Goal: Task Accomplishment & Management: Complete application form

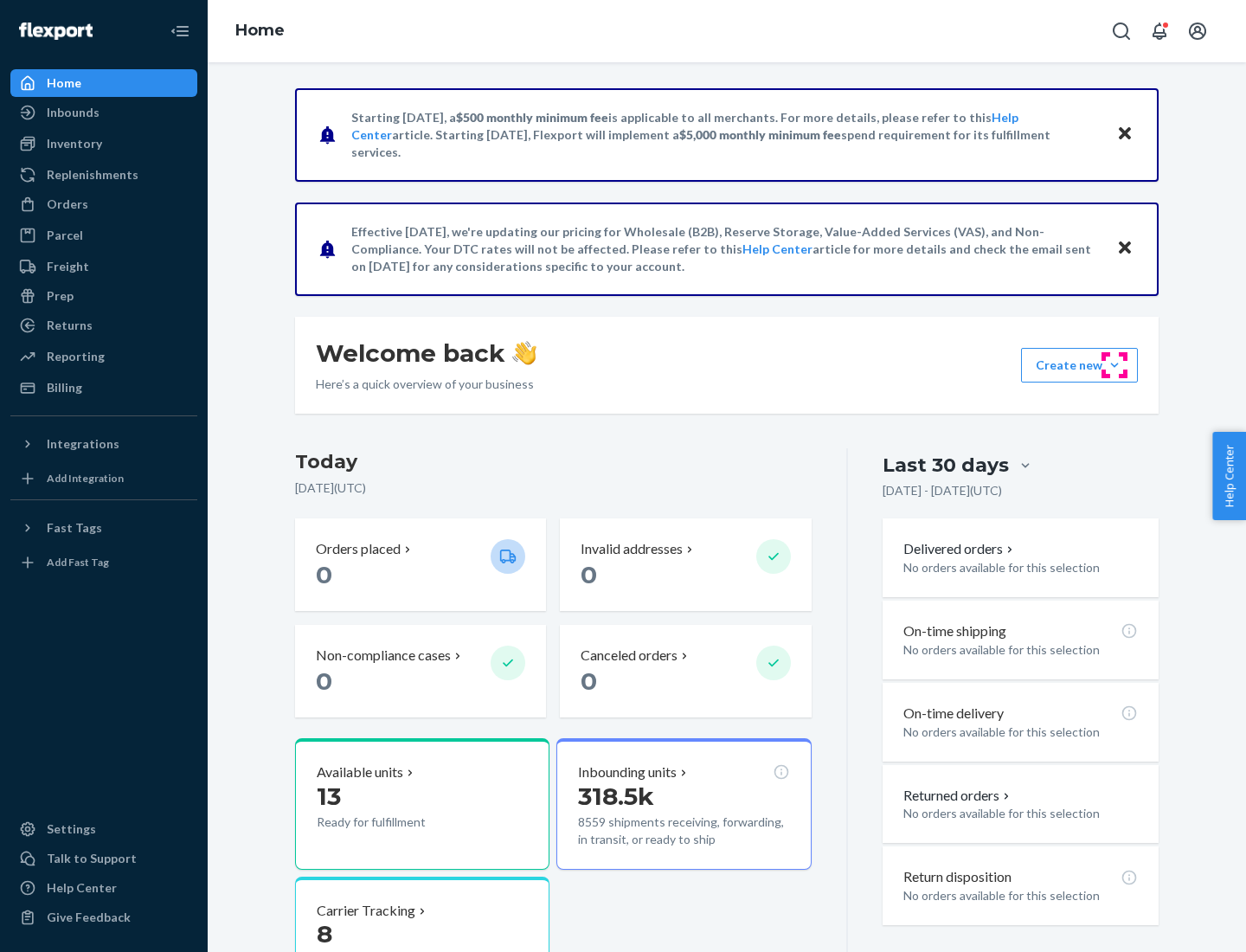
click at [1114, 365] on button "Create new Create new inbound Create new order Create new product" at bounding box center [1079, 364] width 117 height 35
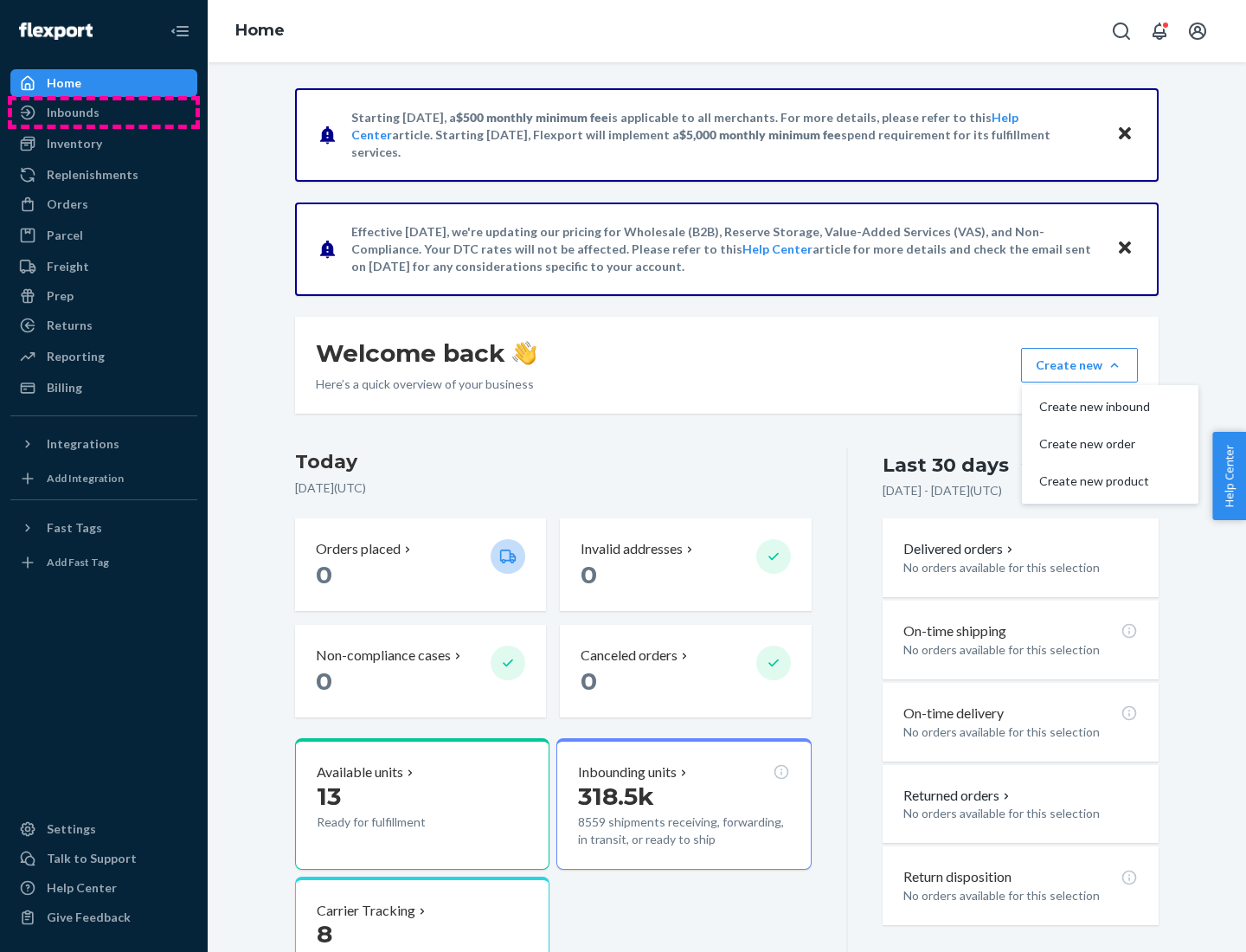
click at [104, 113] on div "Inbounds" at bounding box center [104, 112] width 183 height 24
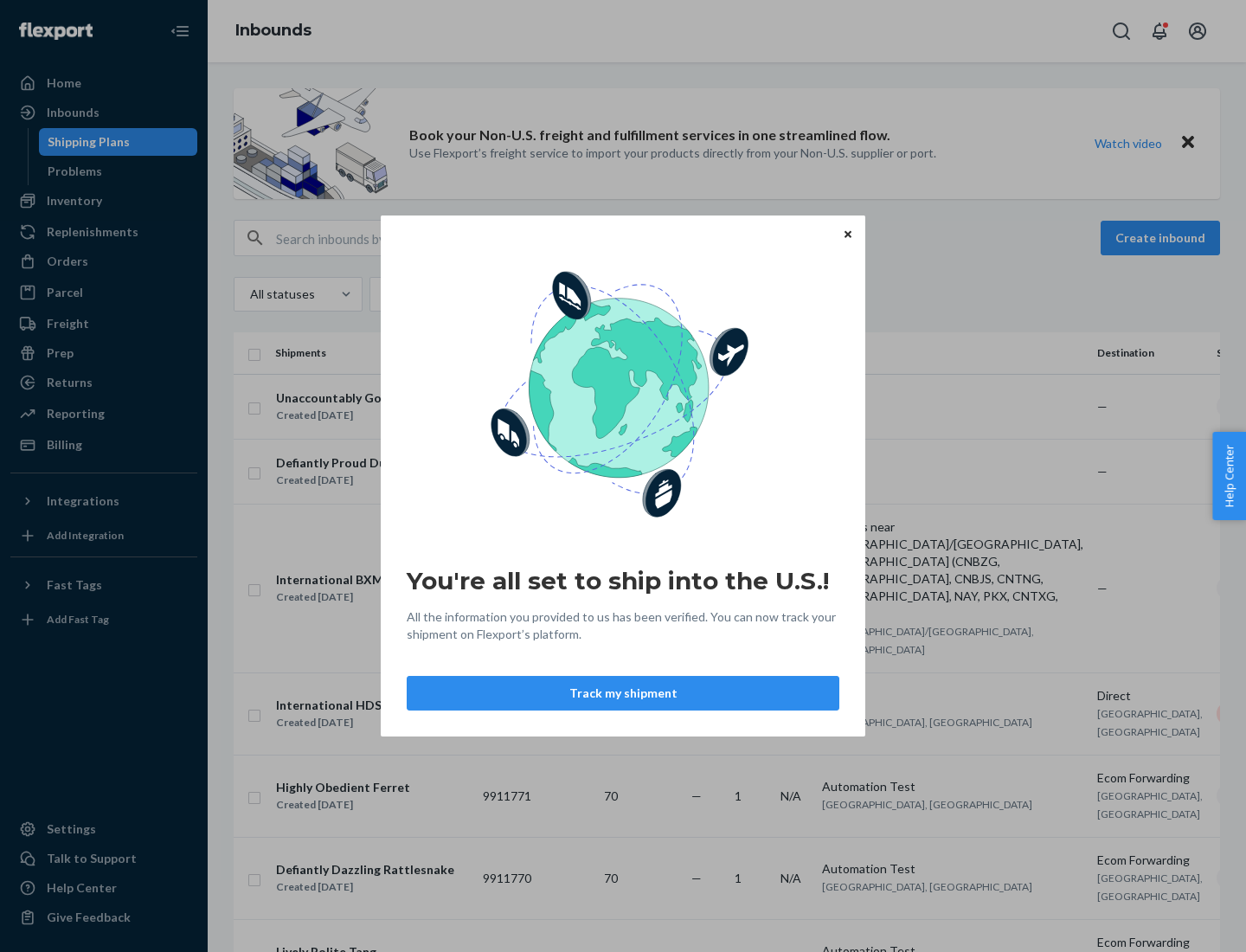
click at [104, 200] on div "You're all set to ship into the U.S.! All the information you provided to us ha…" at bounding box center [623, 476] width 1246 height 952
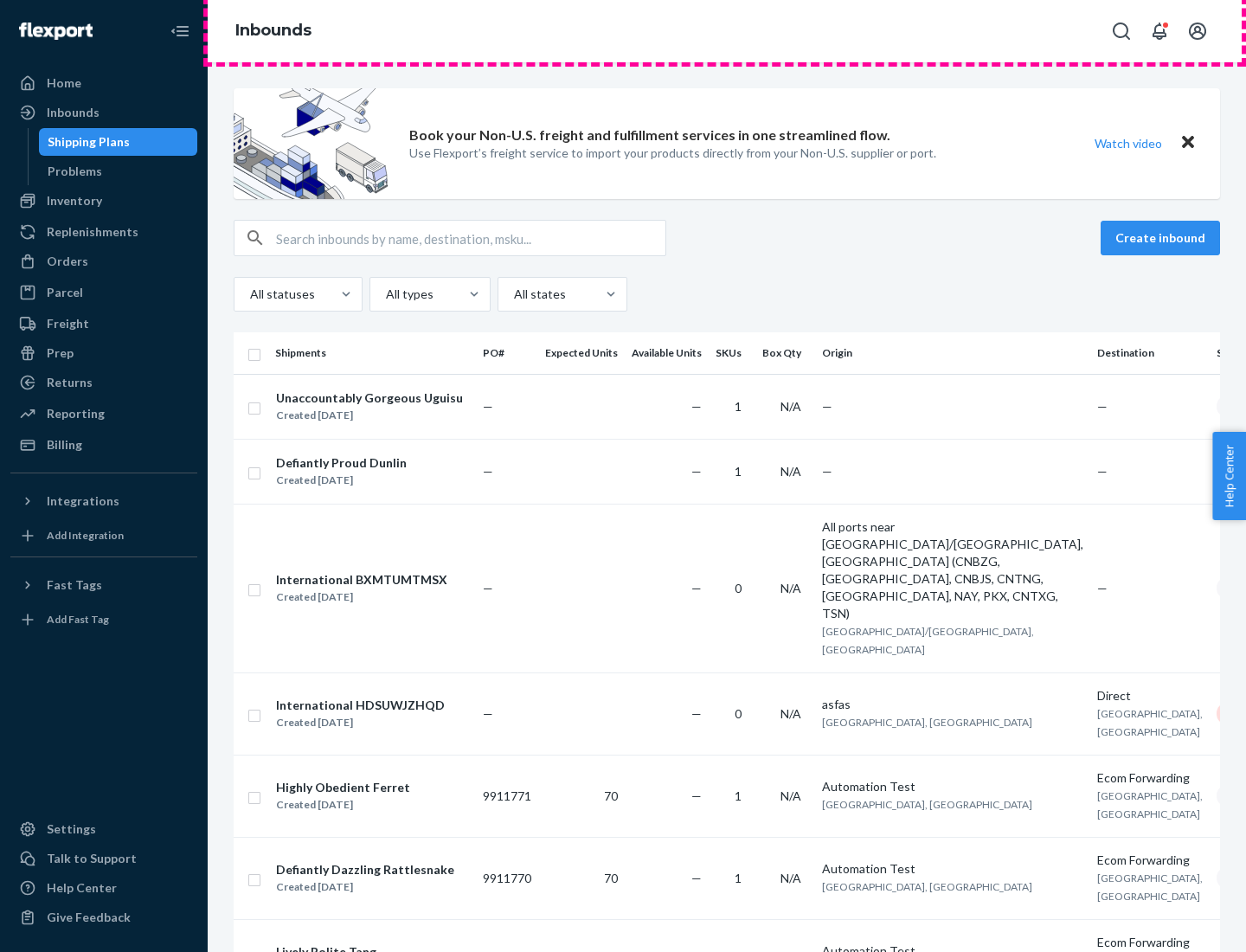
click at [727, 31] on div "Inbounds" at bounding box center [726, 31] width 1038 height 62
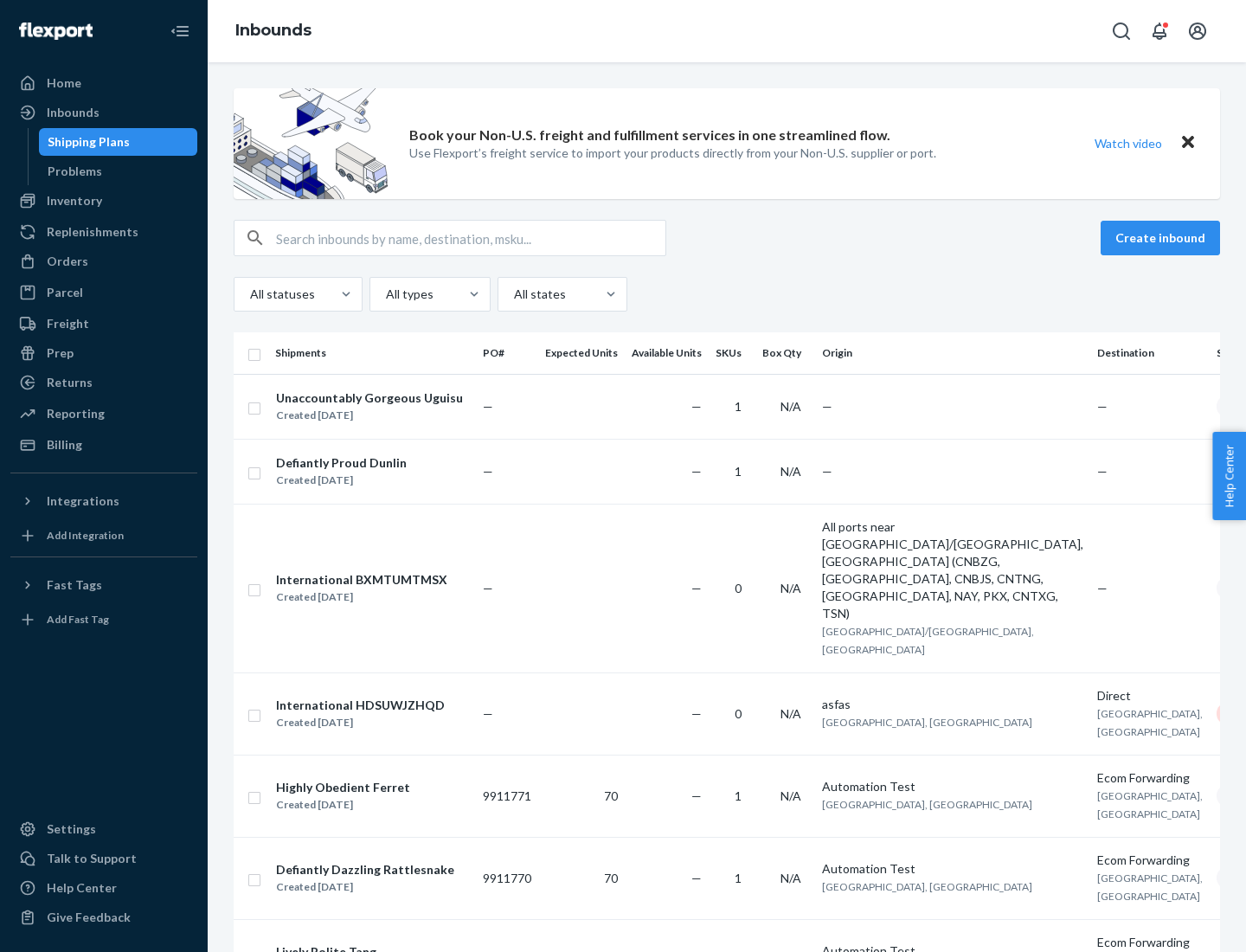
click at [727, 31] on div "Inbounds" at bounding box center [726, 31] width 1038 height 62
click at [727, 294] on div "All statuses All types All states" at bounding box center [727, 293] width 986 height 35
click at [86, 142] on div "Shipping Plans" at bounding box center [89, 142] width 82 height 18
click at [1163, 238] on button "Create inbound" at bounding box center [1160, 238] width 120 height 35
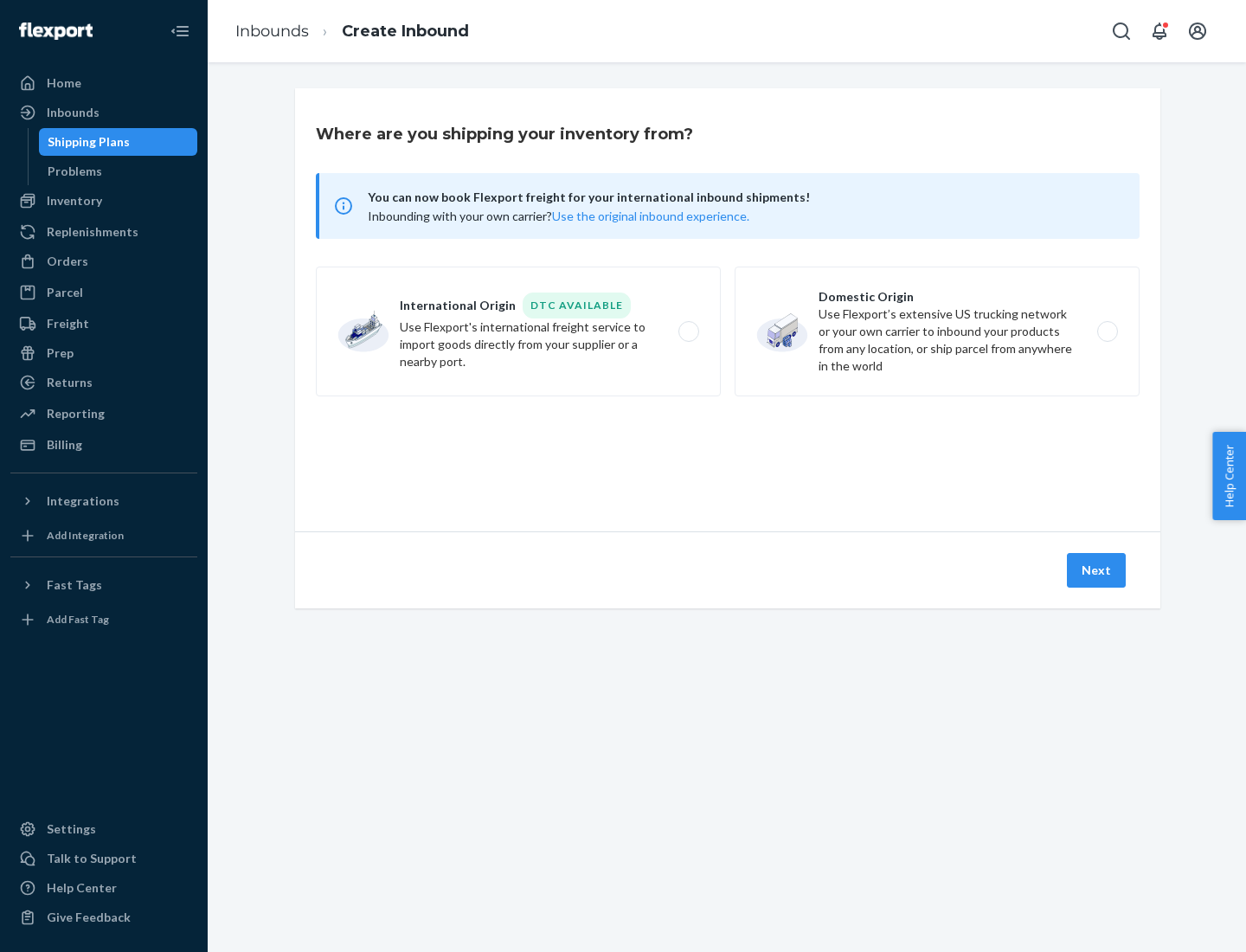
click at [518, 332] on label "International Origin DTC Available Use Flexport's international freight service…" at bounding box center [518, 332] width 405 height 129
click at [688, 332] on input "International Origin DTC Available Use Flexport's international freight service…" at bounding box center [693, 332] width 12 height 12
radio input "true"
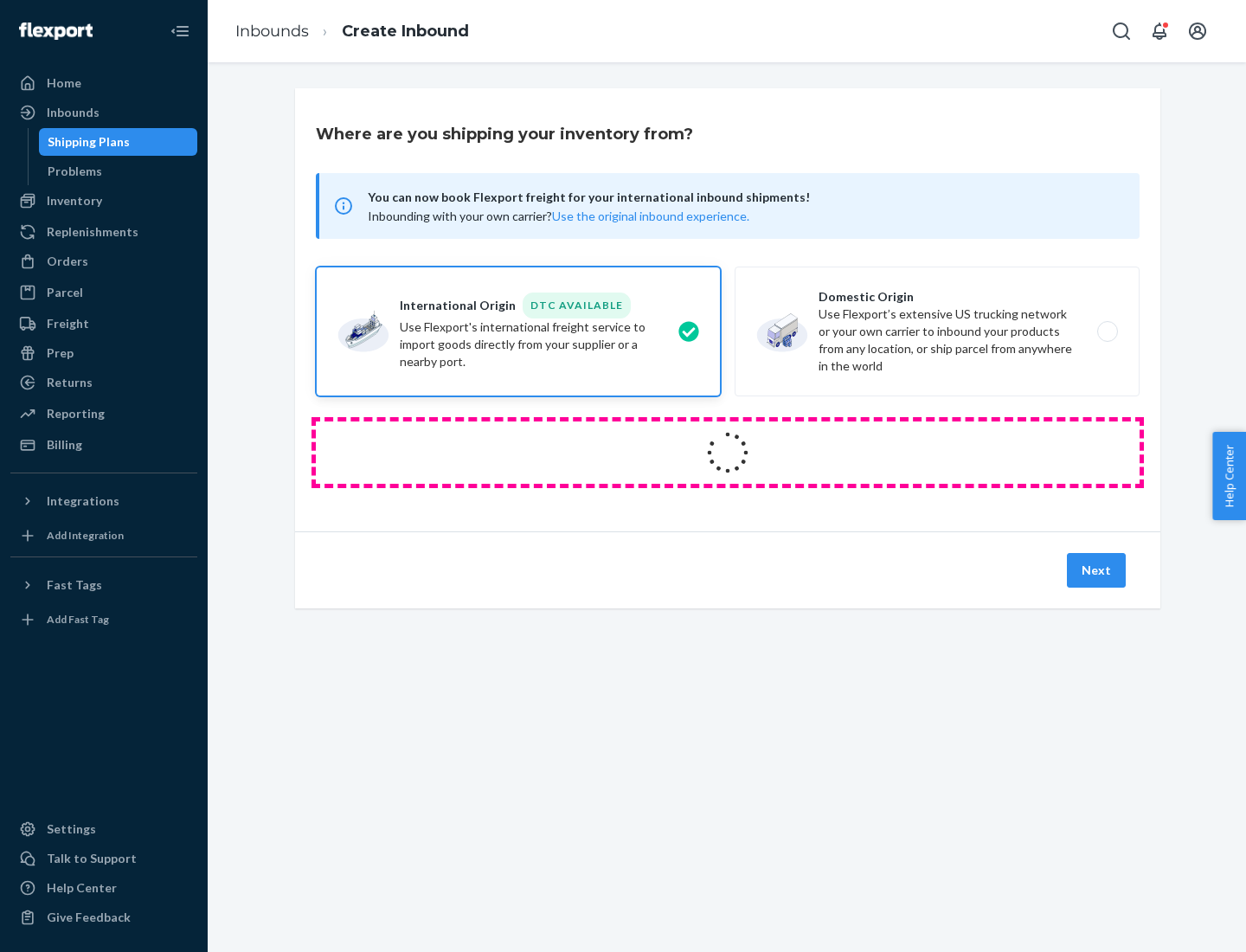
click at [728, 452] on icon at bounding box center [728, 452] width 55 height 55
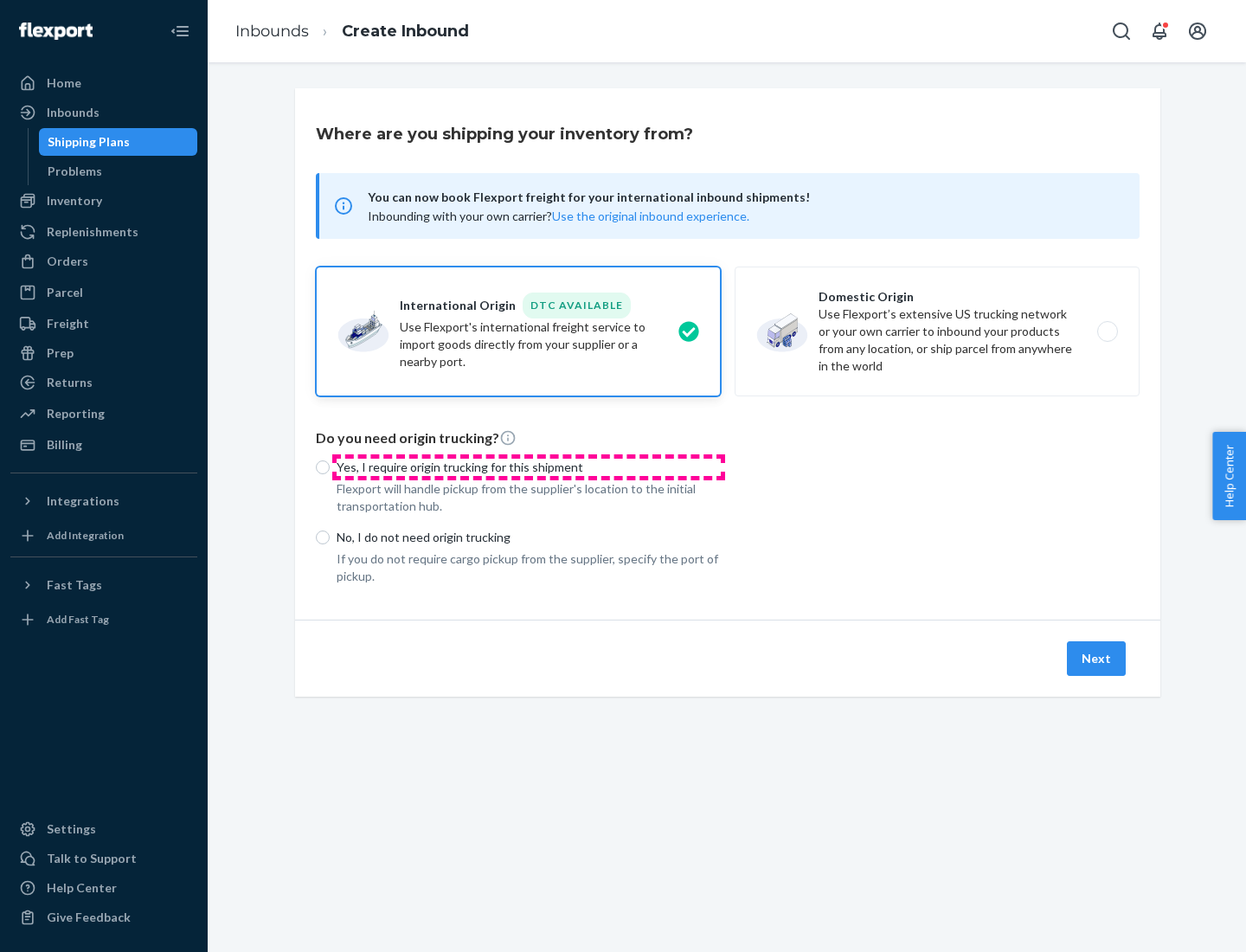
click at [528, 466] on p "Yes, I require origin trucking for this shipment" at bounding box center [528, 467] width 384 height 18
click at [330, 466] on input "Yes, I require origin trucking for this shipment" at bounding box center [323, 467] width 14 height 14
radio input "true"
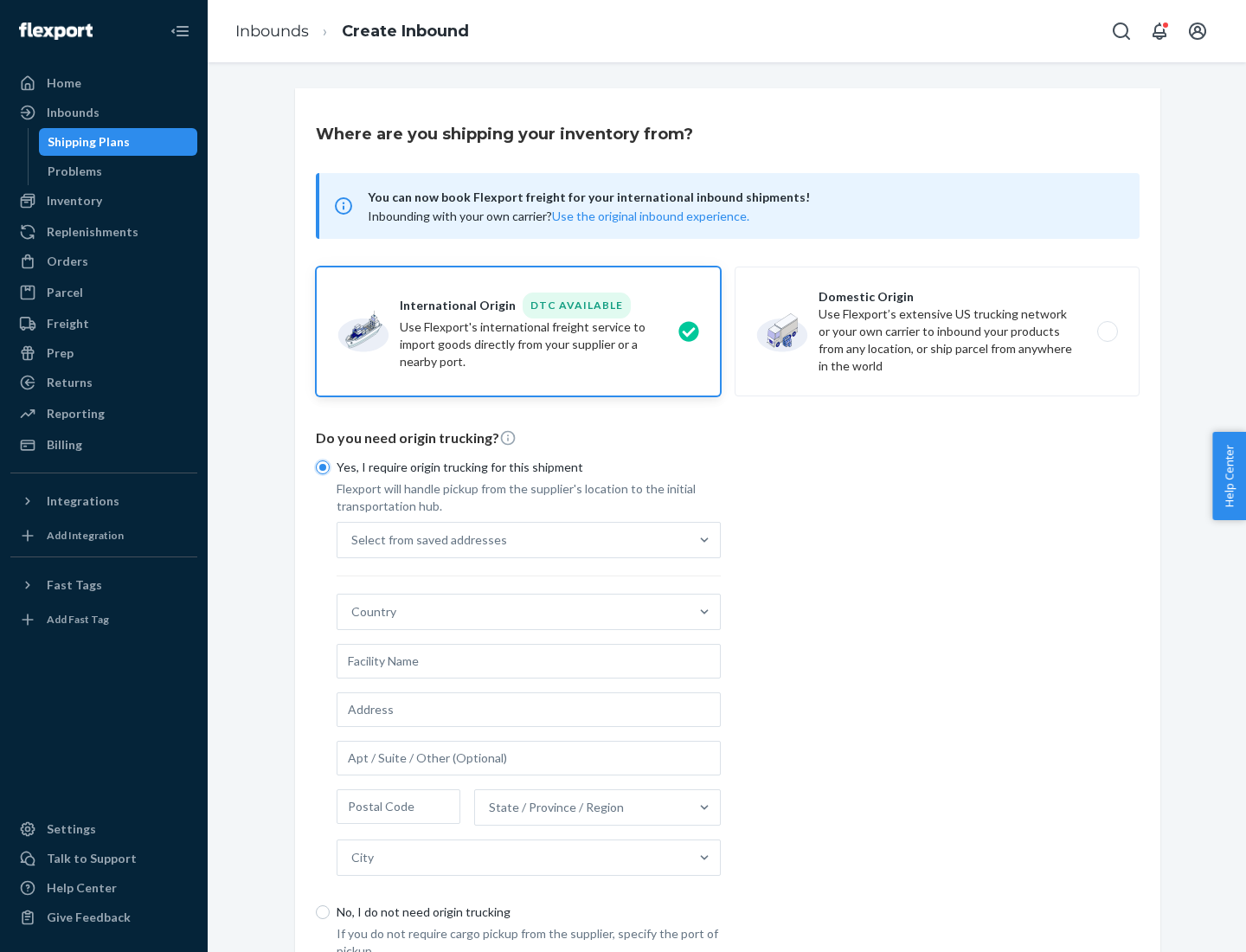
scroll to position [33, 0]
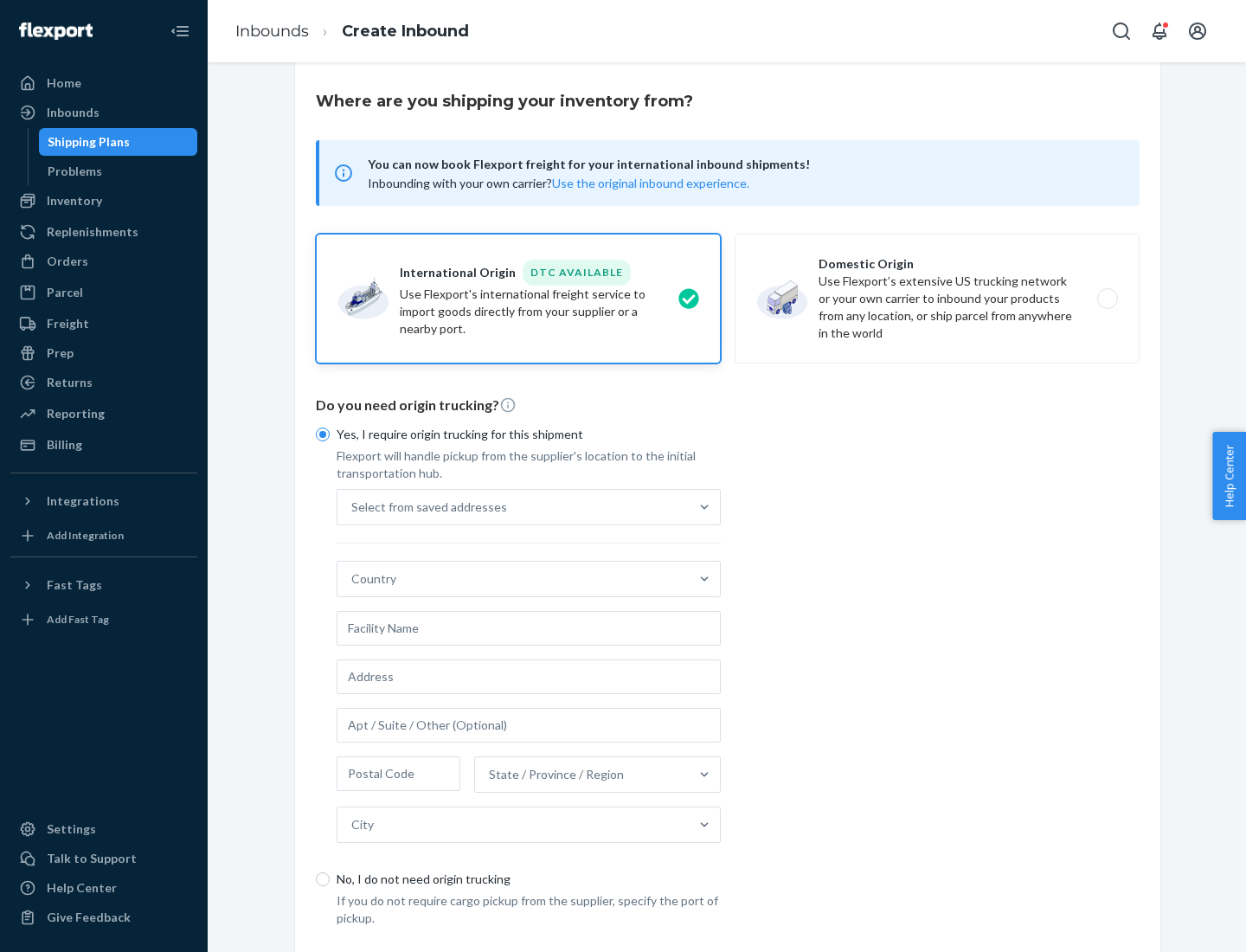
click at [513, 506] on div "Select from saved addresses" at bounding box center [513, 506] width 351 height 35
click at [353, 506] on input "Select from saved addresses" at bounding box center [352, 507] width 2 height 18
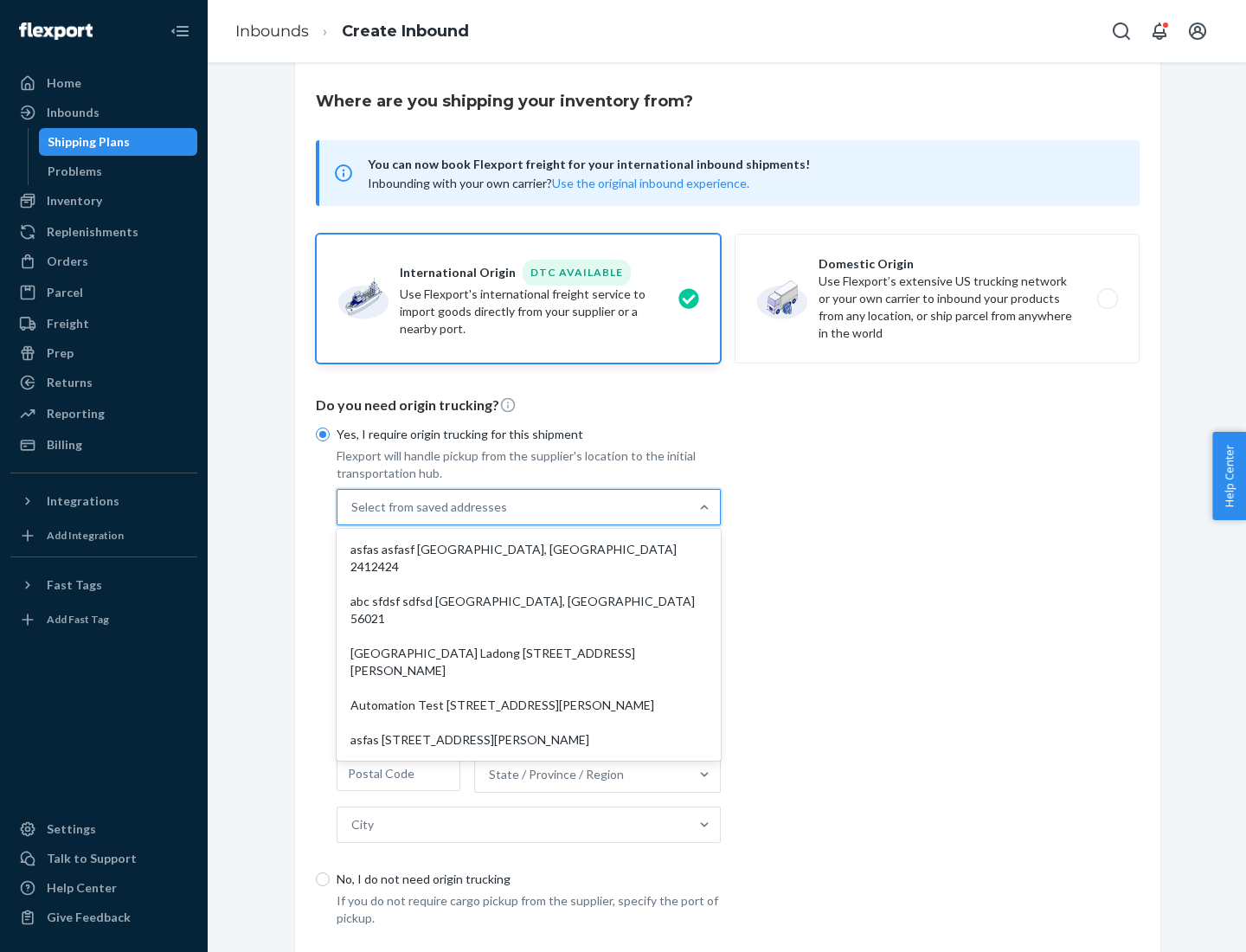
scroll to position [75, 0]
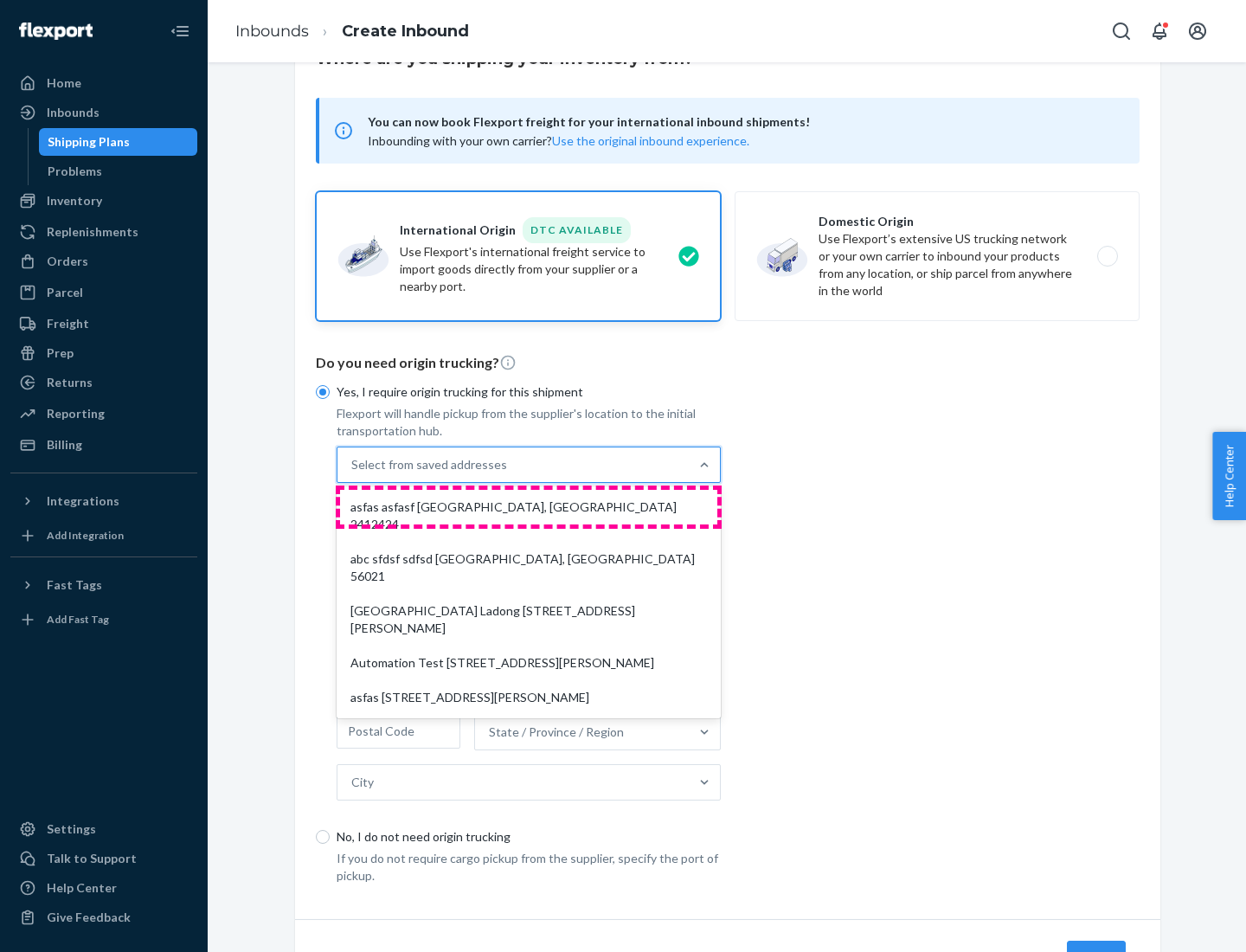
click at [528, 506] on div "asfas asfasf [GEOGRAPHIC_DATA], [GEOGRAPHIC_DATA] 2412424" at bounding box center [529, 515] width 378 height 52
click at [353, 473] on input "option asfas asfasf [GEOGRAPHIC_DATA], [GEOGRAPHIC_DATA] 2412424 focused, 1 of …" at bounding box center [352, 464] width 2 height 18
type input "asfas"
type input "asfasf"
type input "2412424"
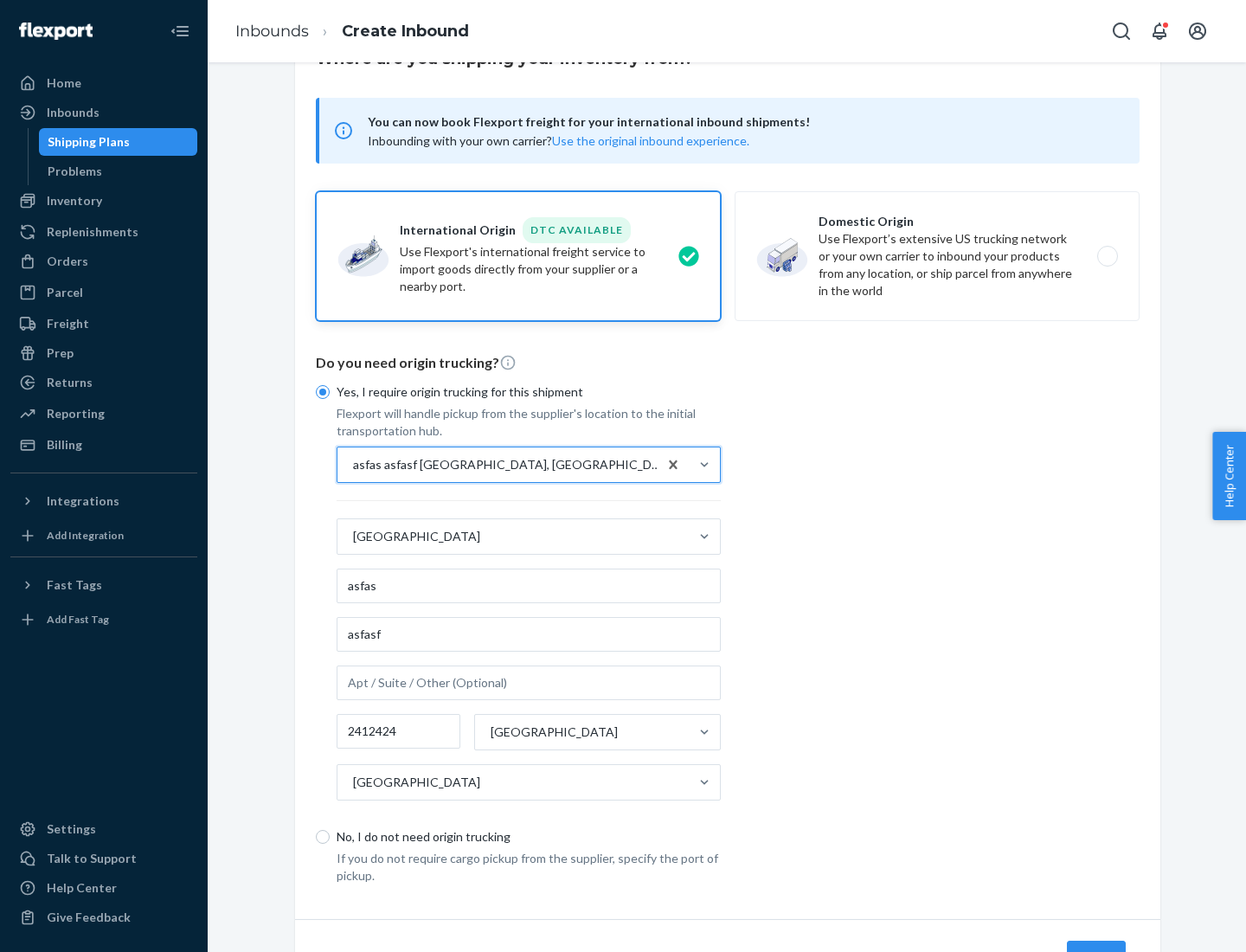
scroll to position [161, 0]
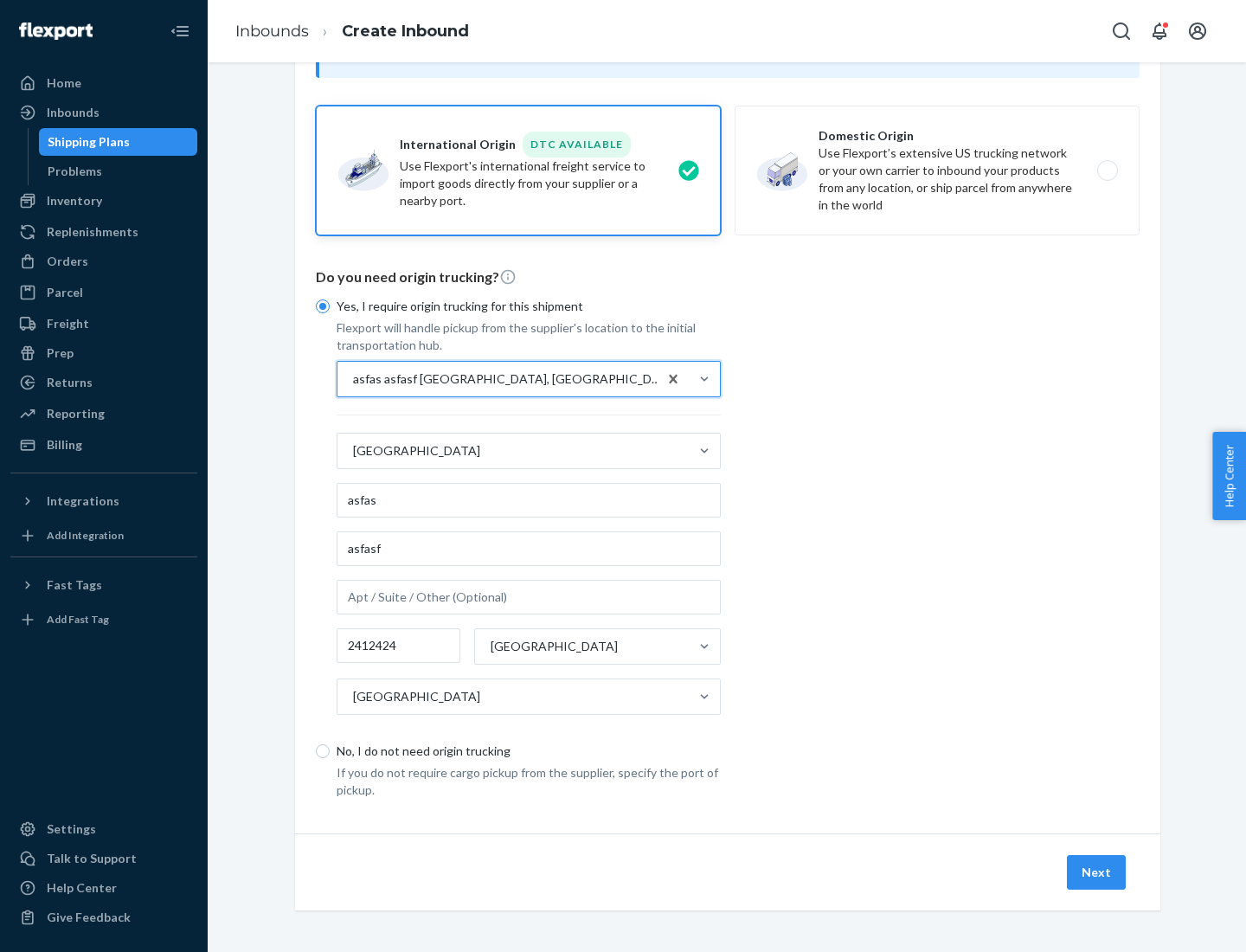
click at [1097, 871] on button "Next" at bounding box center [1095, 871] width 58 height 35
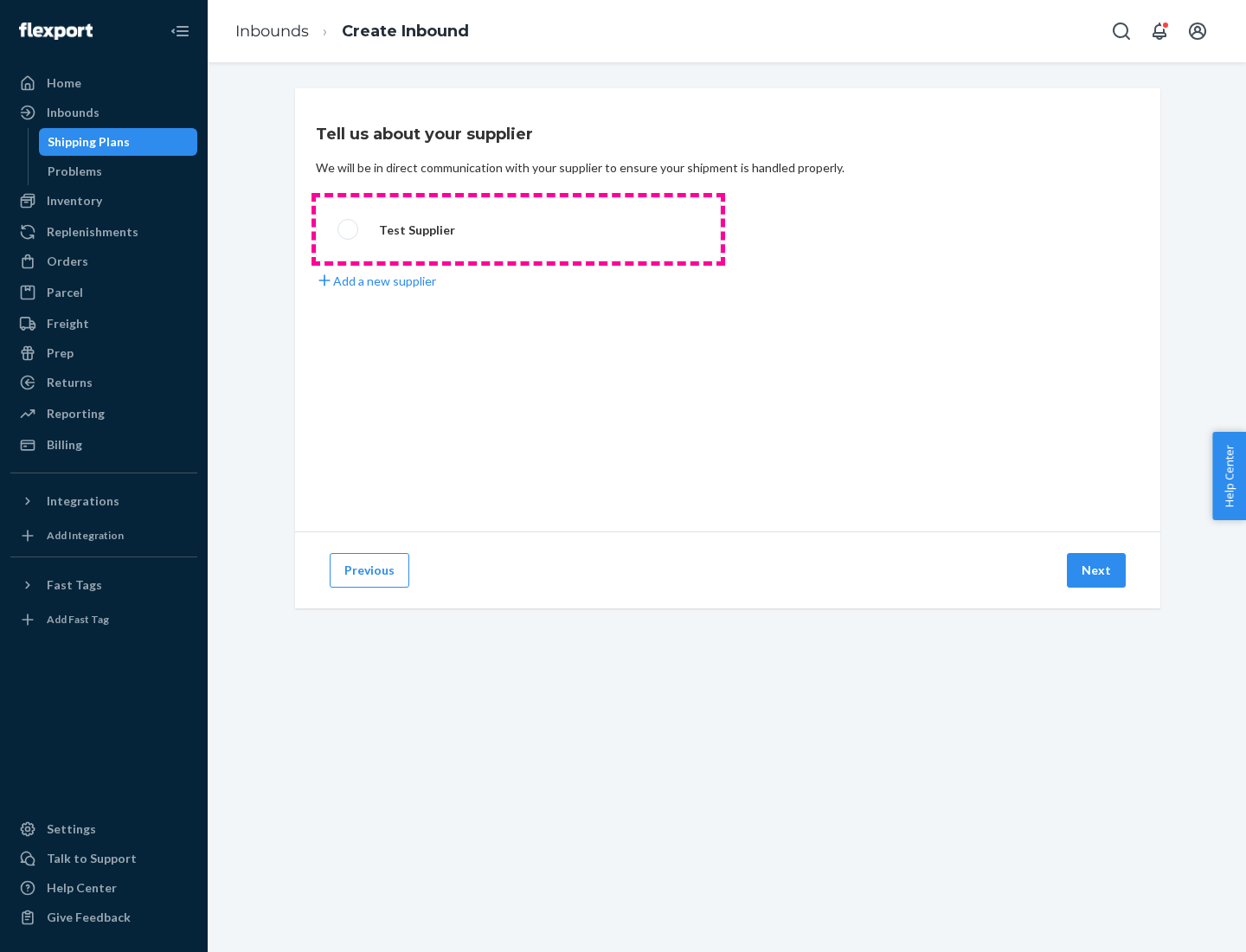
click at [518, 230] on label "Test Supplier" at bounding box center [518, 230] width 405 height 64
click at [348, 230] on input "Test Supplier" at bounding box center [343, 230] width 12 height 12
radio input "true"
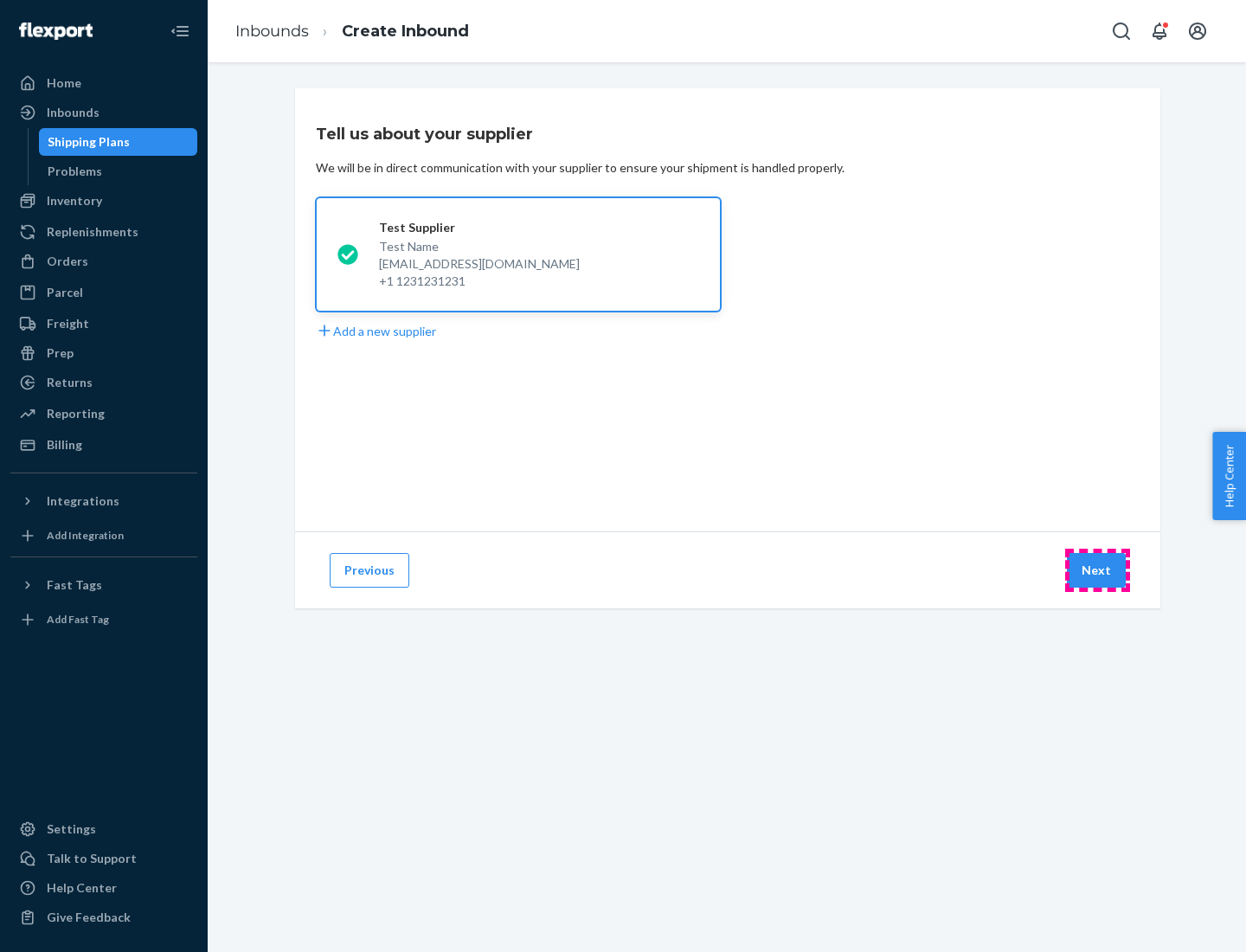
click at [1097, 570] on button "Next" at bounding box center [1095, 570] width 58 height 35
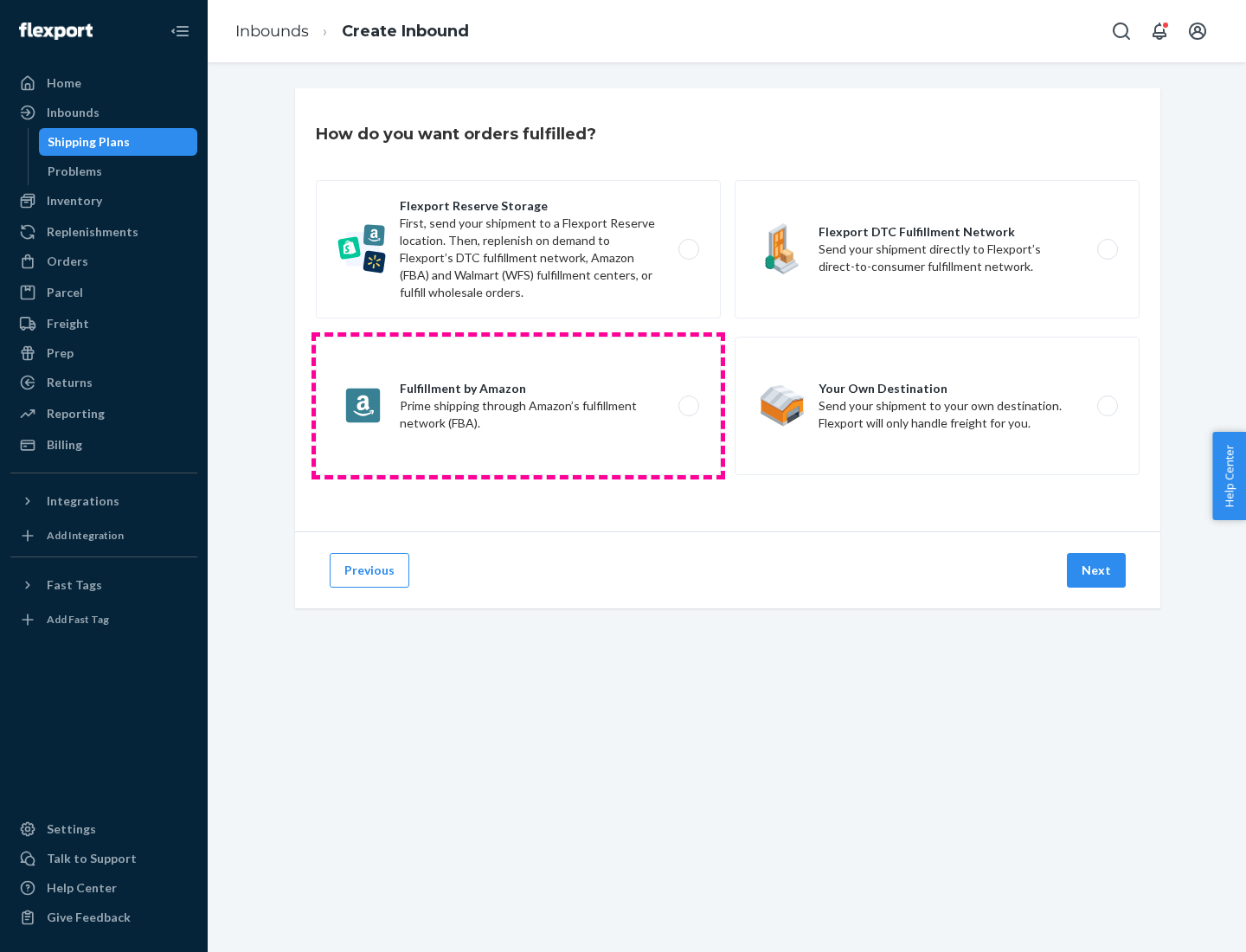
click at [518, 406] on label "Fulfillment by Amazon Prime shipping through Amazon’s fulfillment network (FBA)." at bounding box center [518, 406] width 405 height 138
click at [688, 406] on input "Fulfillment by Amazon Prime shipping through Amazon’s fulfillment network (FBA)." at bounding box center [693, 406] width 12 height 12
radio input "true"
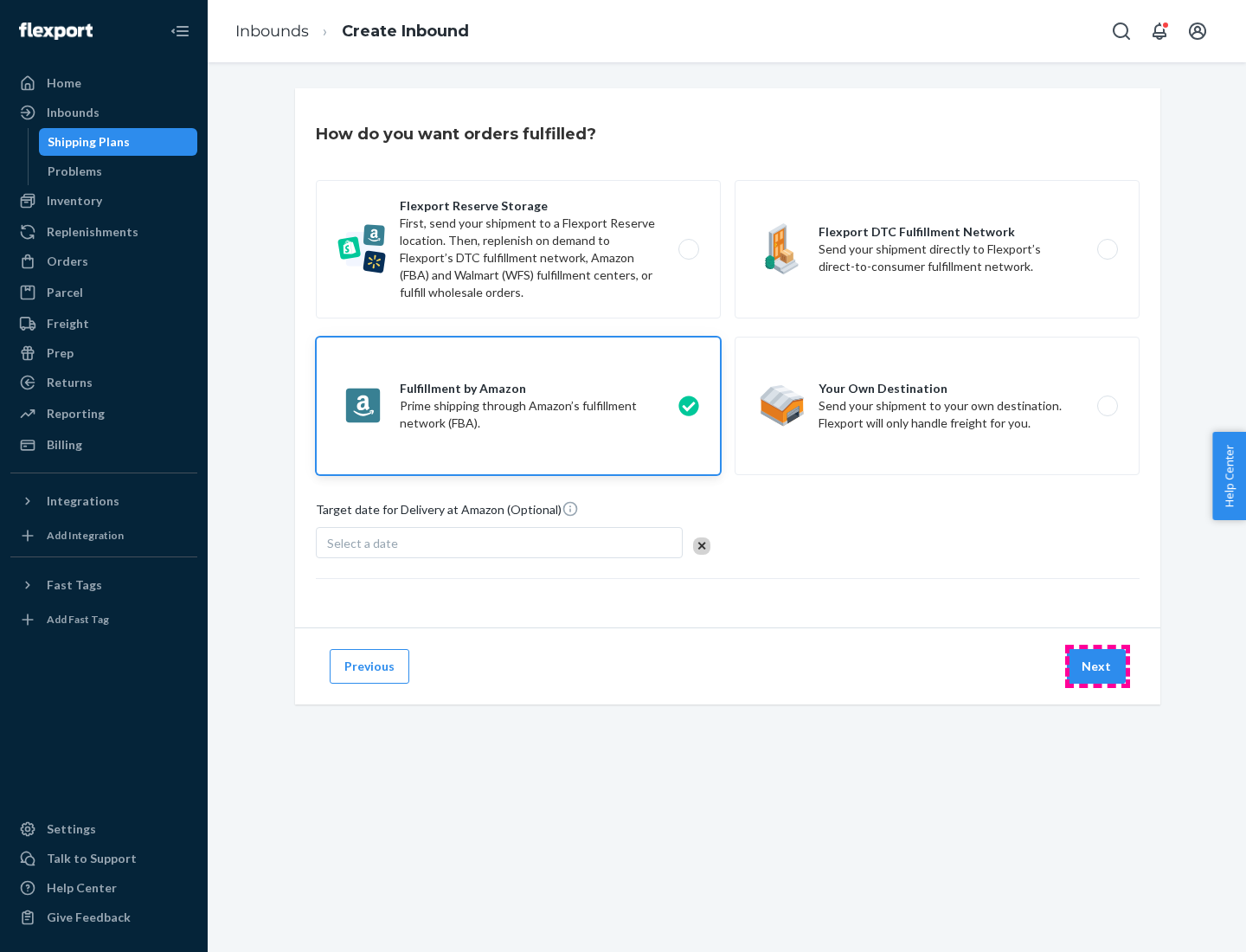
click at [1097, 667] on button "Next" at bounding box center [1095, 666] width 58 height 35
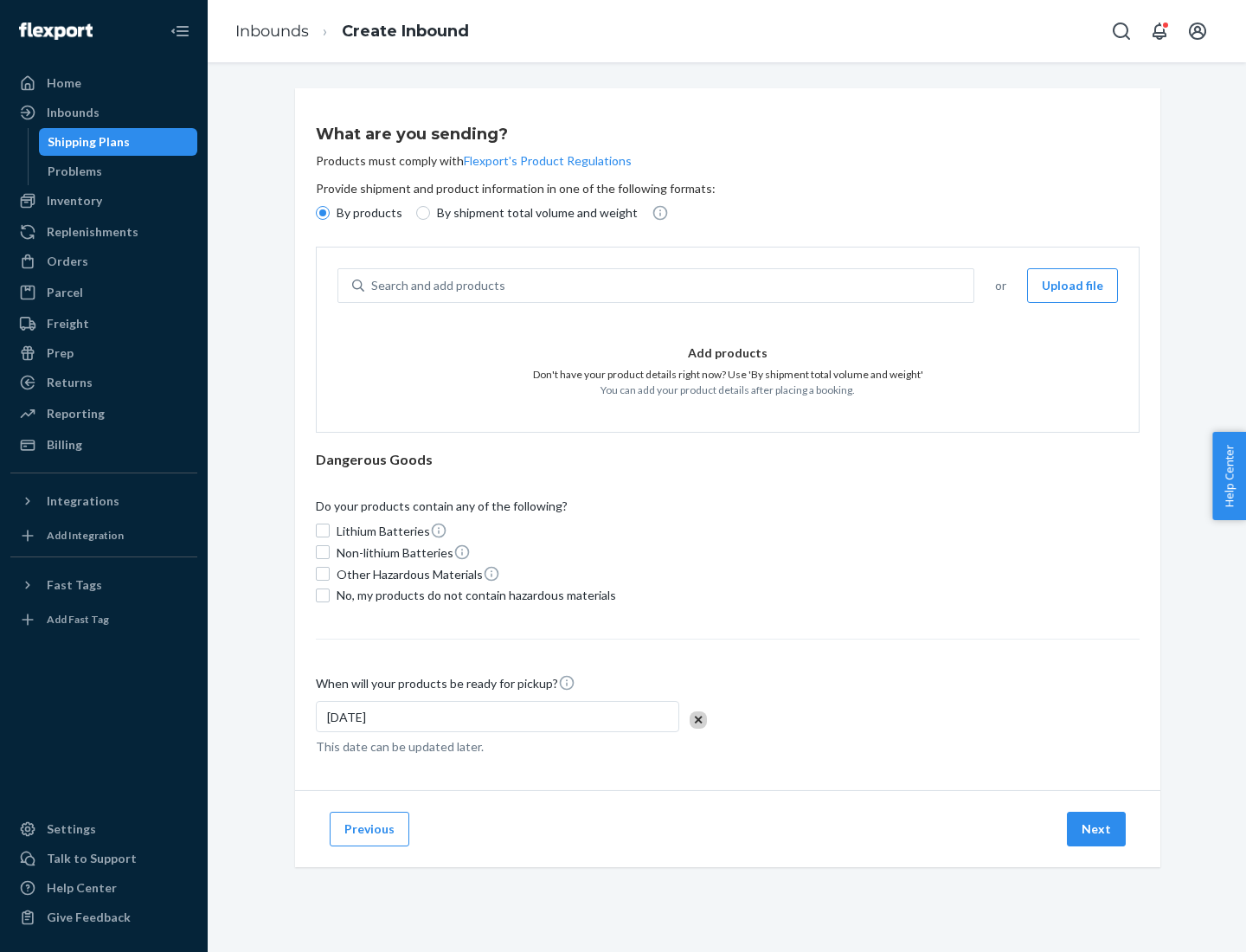
click at [532, 213] on p "By shipment total volume and weight" at bounding box center [537, 213] width 200 height 18
click at [430, 213] on input "By shipment total volume and weight" at bounding box center [423, 213] width 14 height 14
radio input "true"
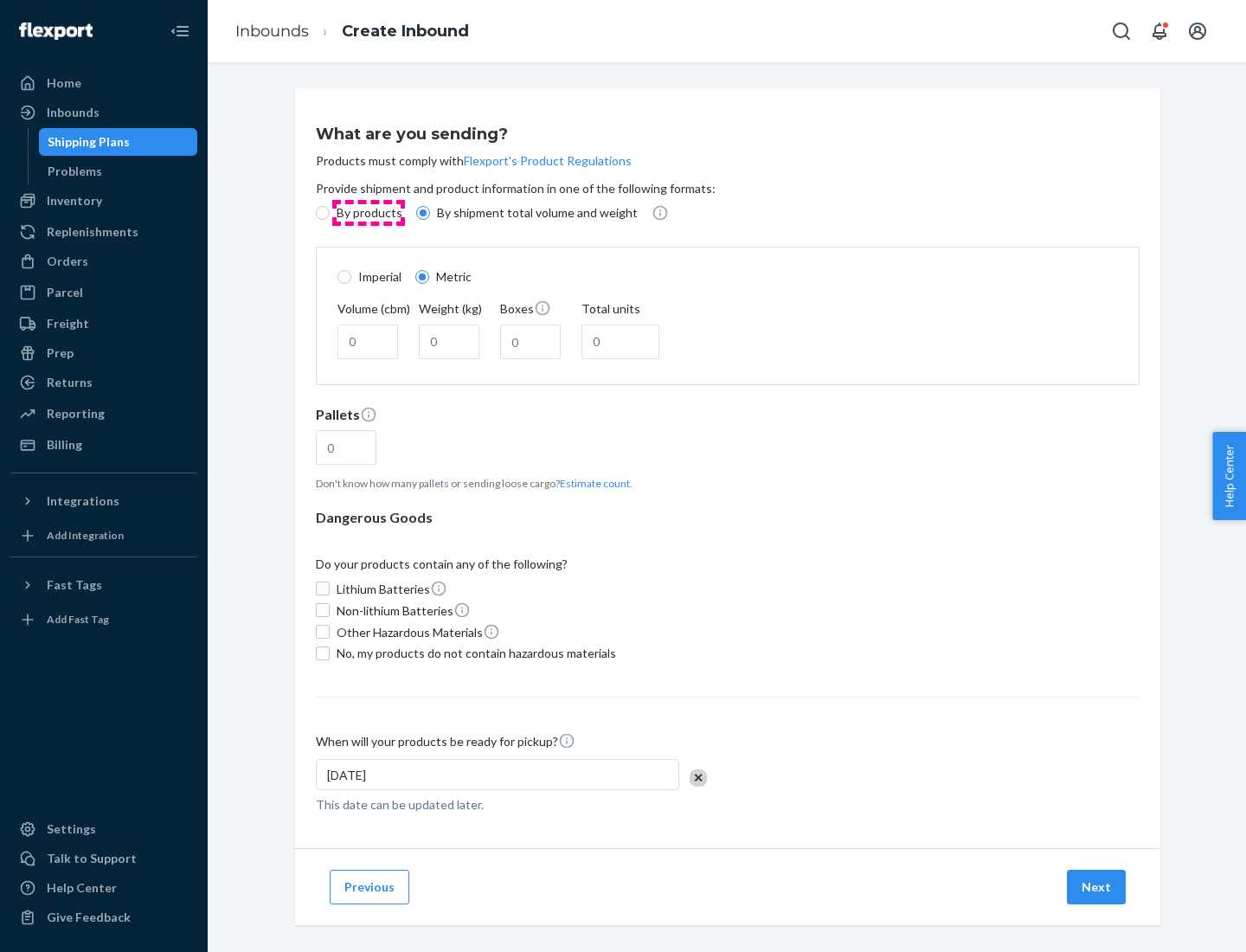
click at [368, 213] on p "By products" at bounding box center [370, 213] width 66 height 18
click at [330, 213] on input "By products" at bounding box center [323, 213] width 14 height 14
radio input "true"
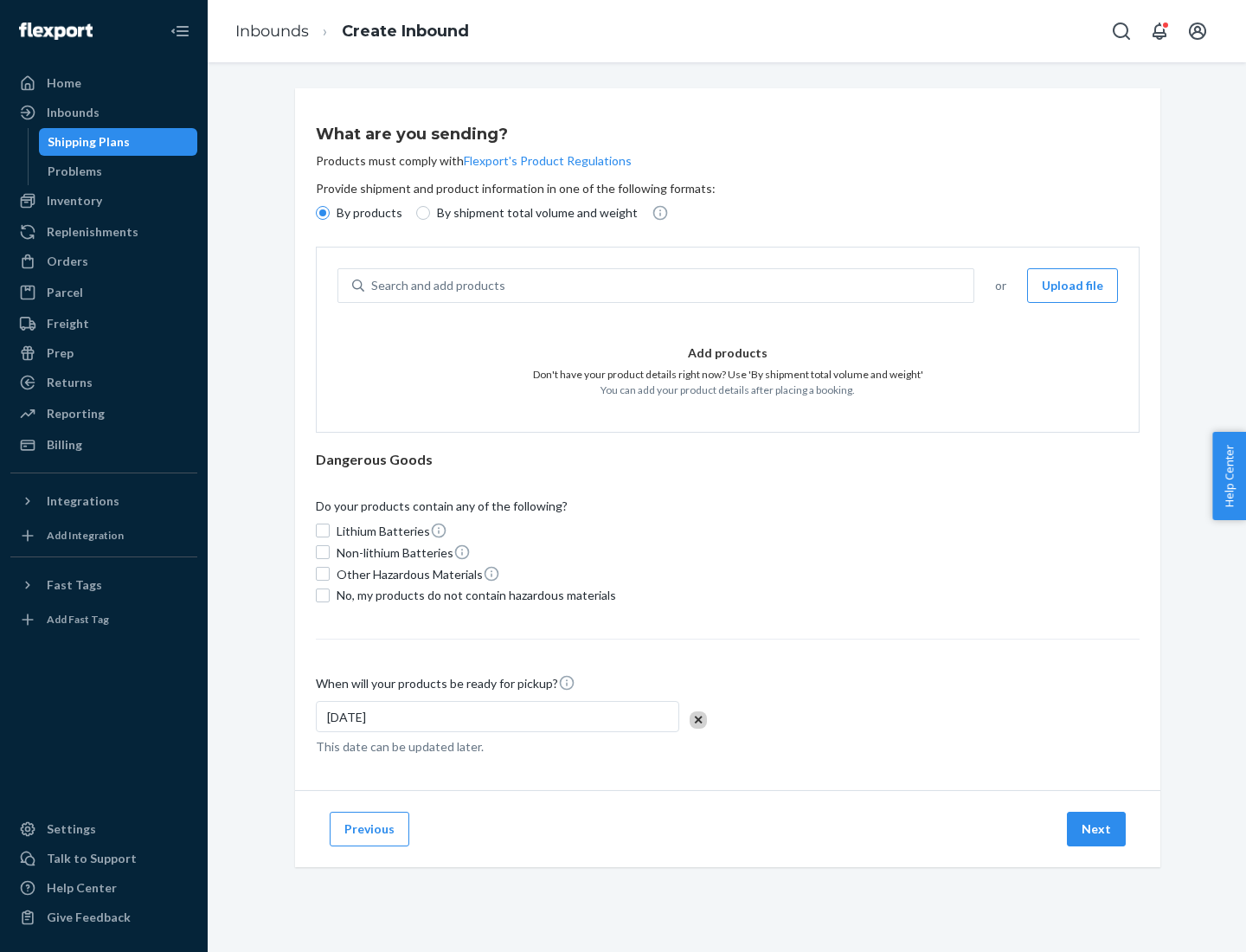
click at [669, 285] on div "Search and add products" at bounding box center [668, 285] width 609 height 31
click at [373, 285] on input "Search and add products" at bounding box center [372, 285] width 2 height 18
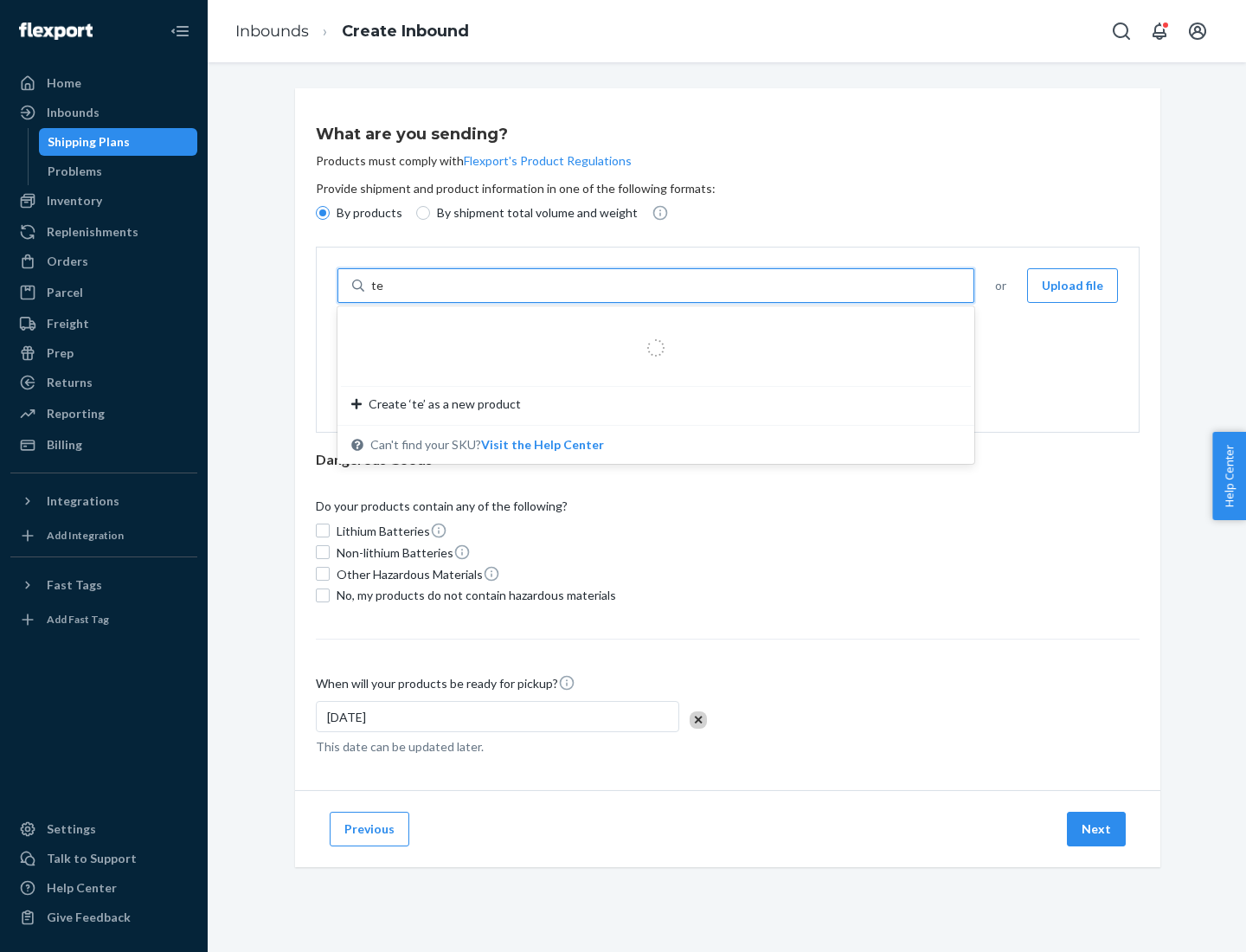
type input "test"
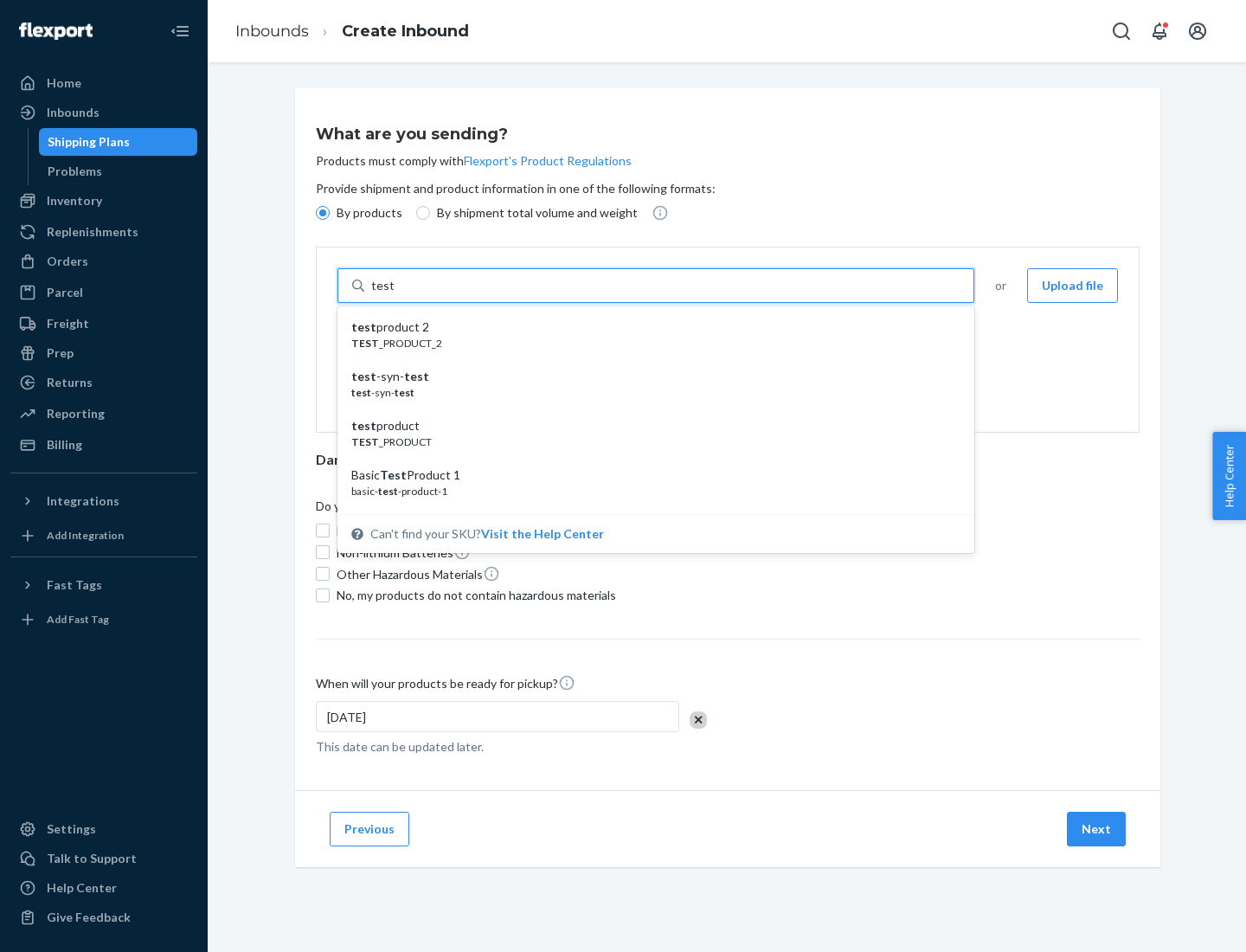
click at [650, 327] on div "test product 2" at bounding box center [649, 327] width 596 height 18
click at [393, 294] on input "test" at bounding box center [382, 285] width 22 height 18
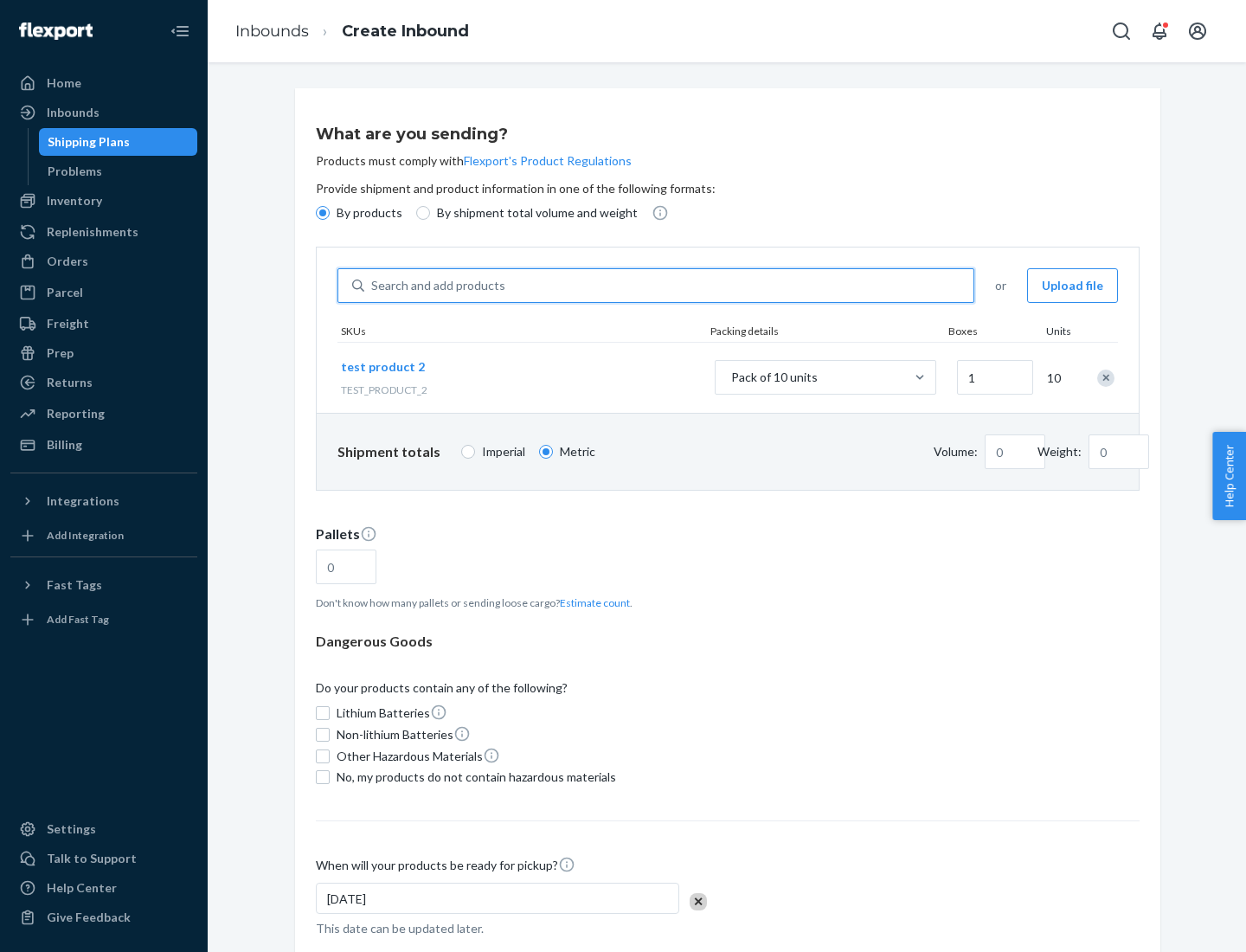
type input "0.02"
type input "22.23"
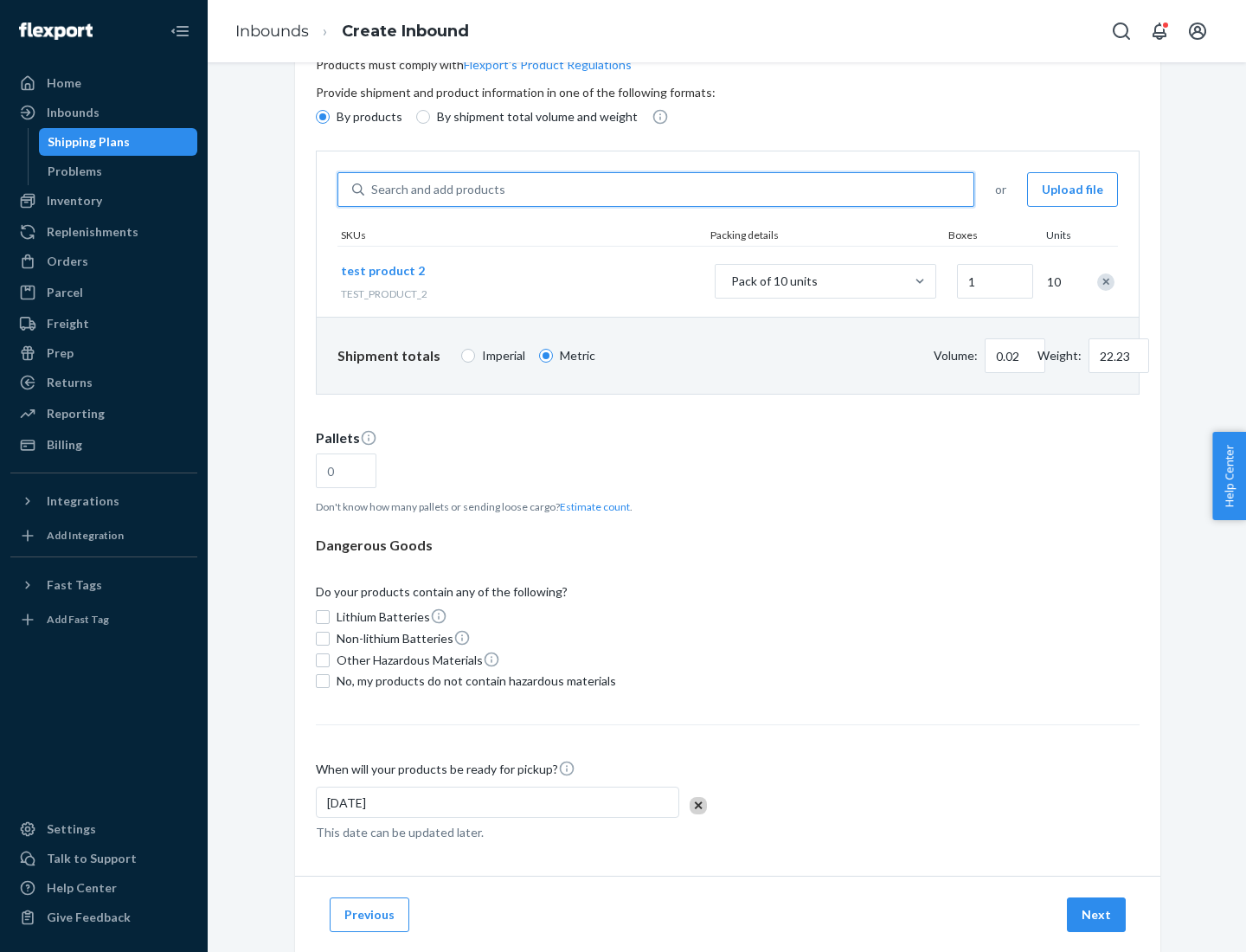
click at [591, 506] on button "Estimate count" at bounding box center [595, 506] width 70 height 15
type input "1"
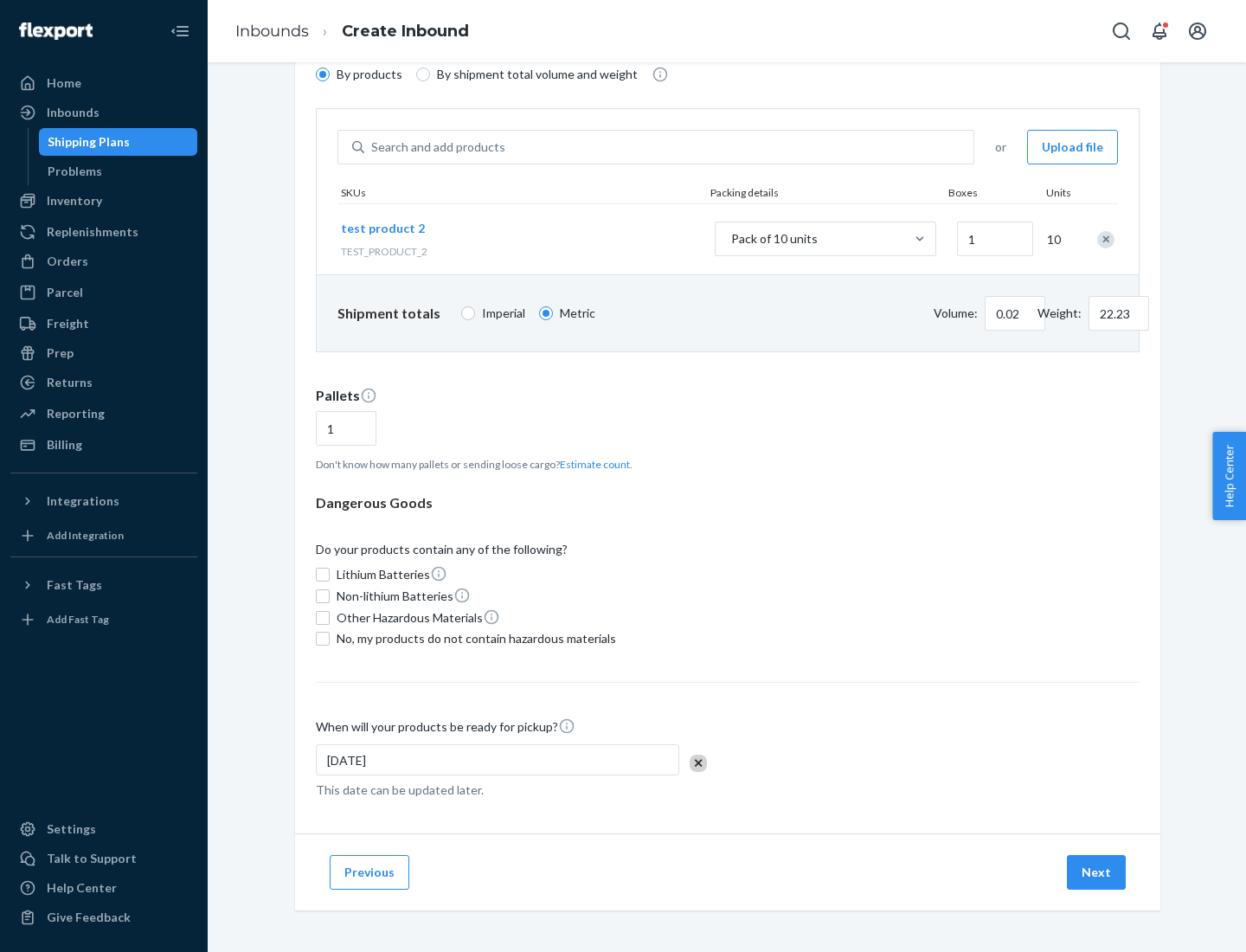
click at [473, 638] on span "No, my products do not contain hazardous materials" at bounding box center [476, 639] width 279 height 18
click at [330, 638] on input "No, my products do not contain hazardous materials" at bounding box center [323, 639] width 14 height 14
checkbox input "true"
click at [1097, 872] on button "Next" at bounding box center [1095, 871] width 58 height 35
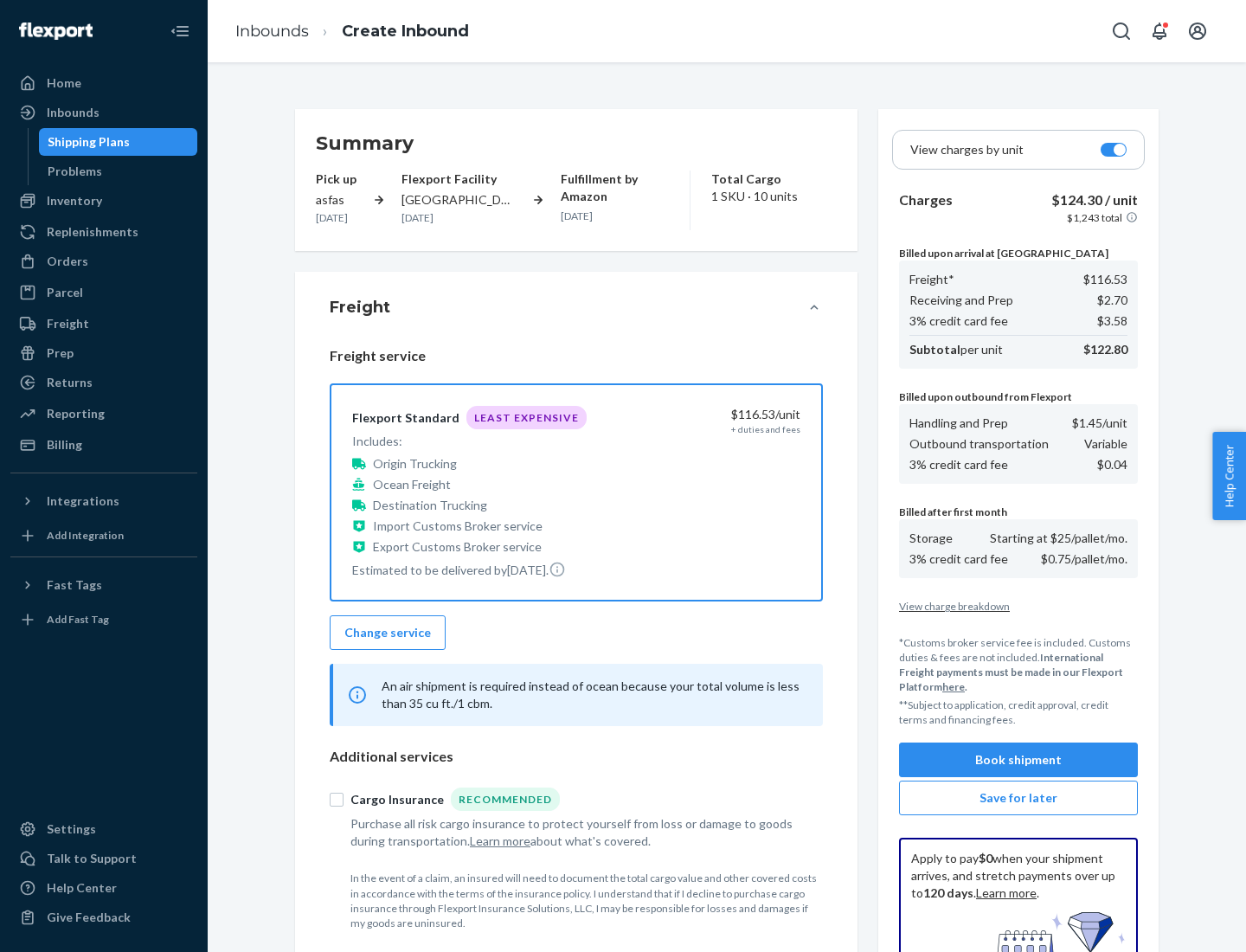
scroll to position [253, 0]
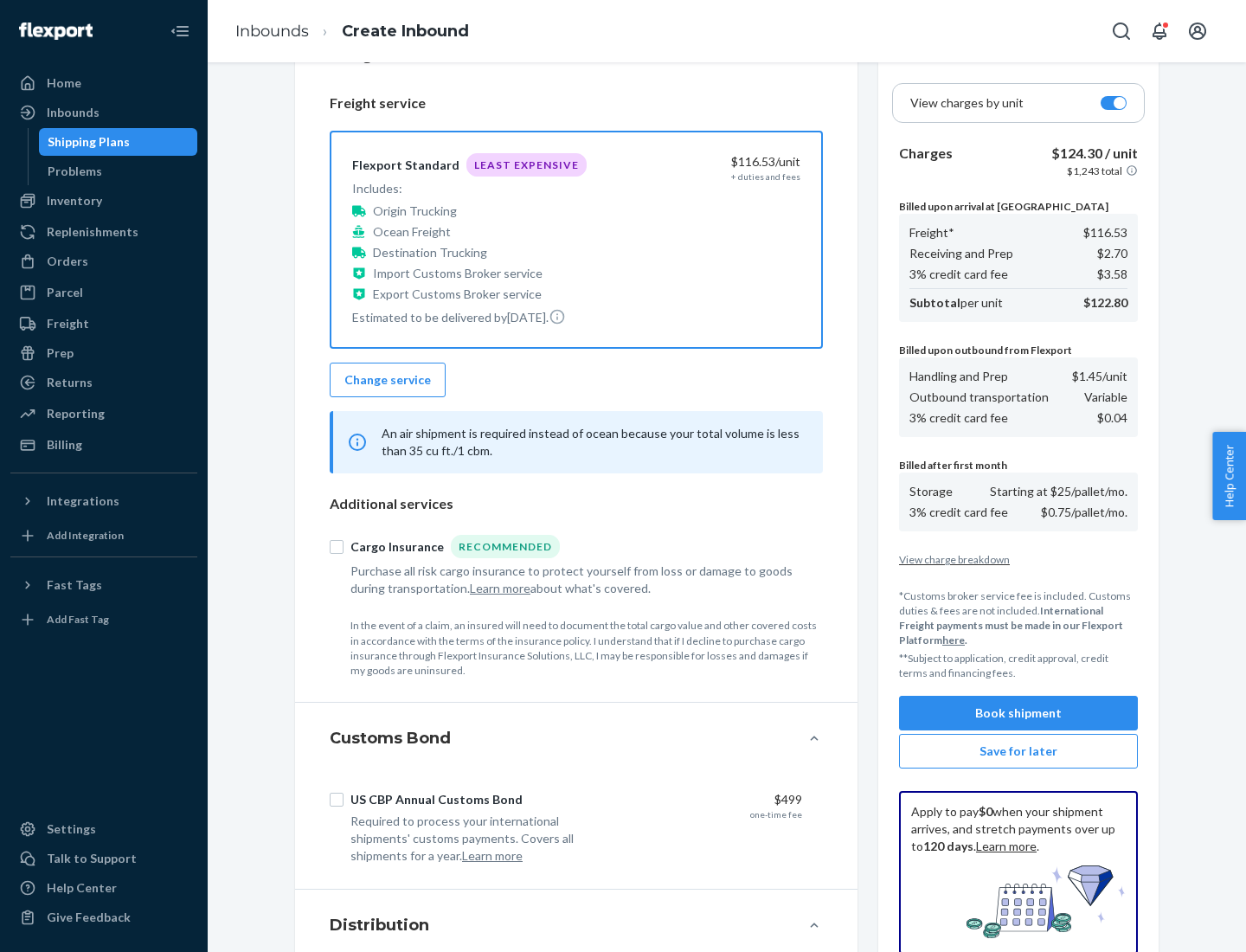
click at [1018, 713] on button "Book shipment" at bounding box center [1017, 713] width 238 height 35
